Goal: Transaction & Acquisition: Purchase product/service

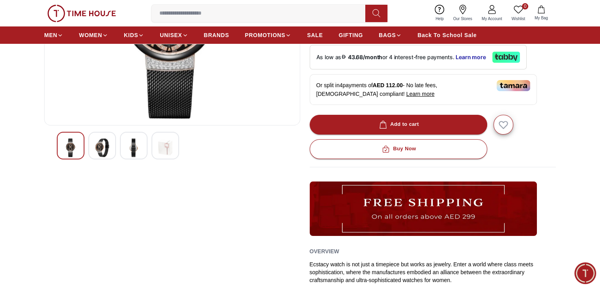
scroll to position [167, 0]
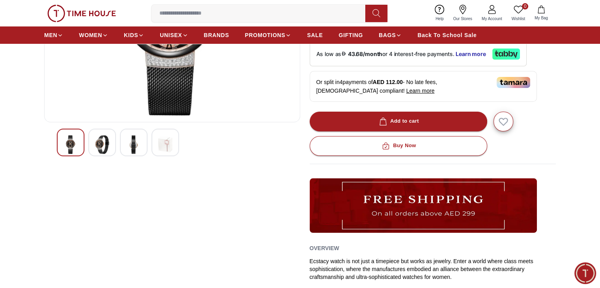
click at [97, 146] on img at bounding box center [102, 144] width 14 height 19
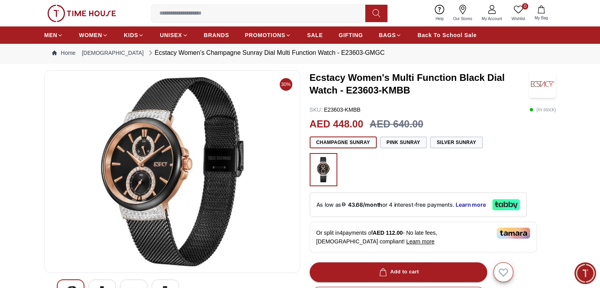
scroll to position [0, 0]
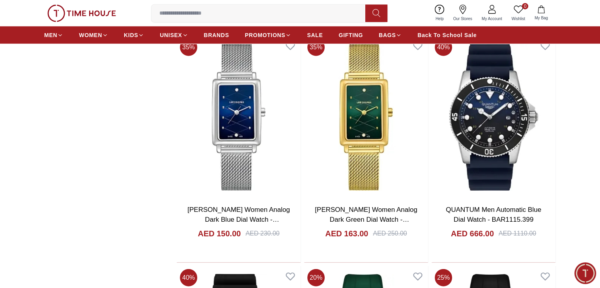
scroll to position [5141, 0]
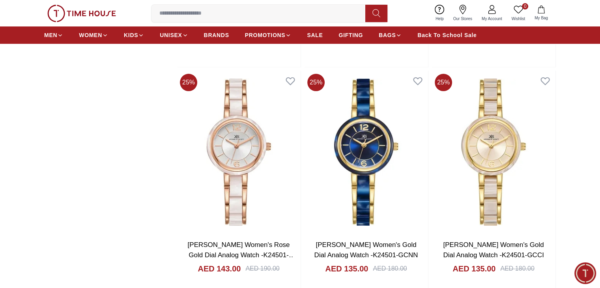
scroll to position [6664, 0]
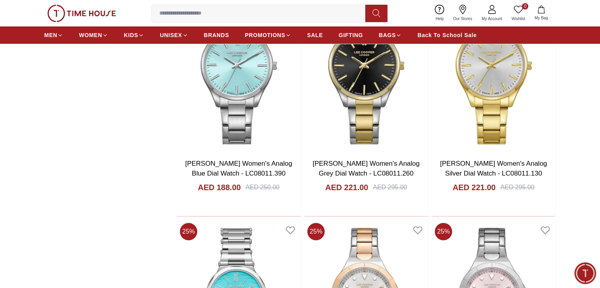
scroll to position [9288, 0]
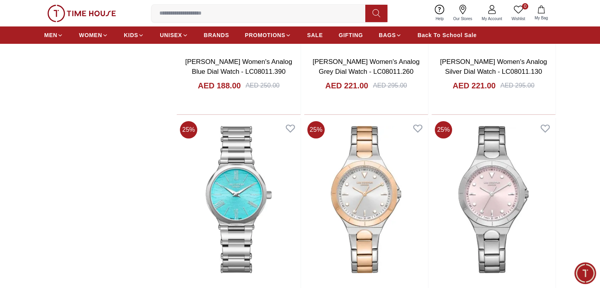
scroll to position [9163, 0]
